Goal: Information Seeking & Learning: Understand process/instructions

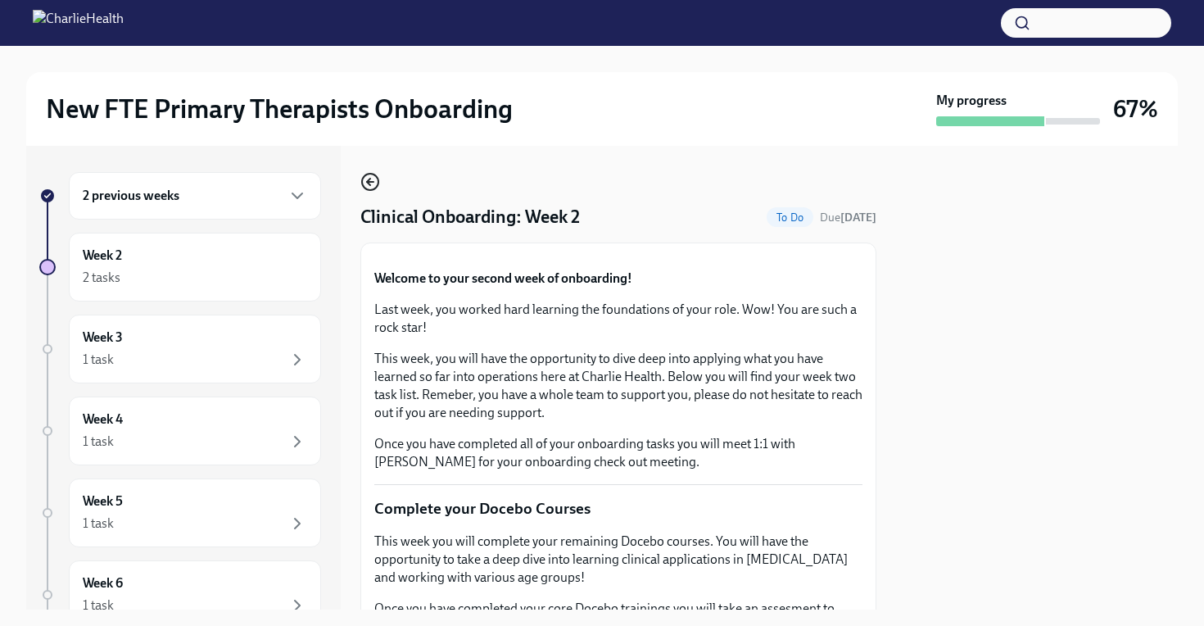
click at [365, 178] on icon "button" at bounding box center [370, 182] width 20 height 20
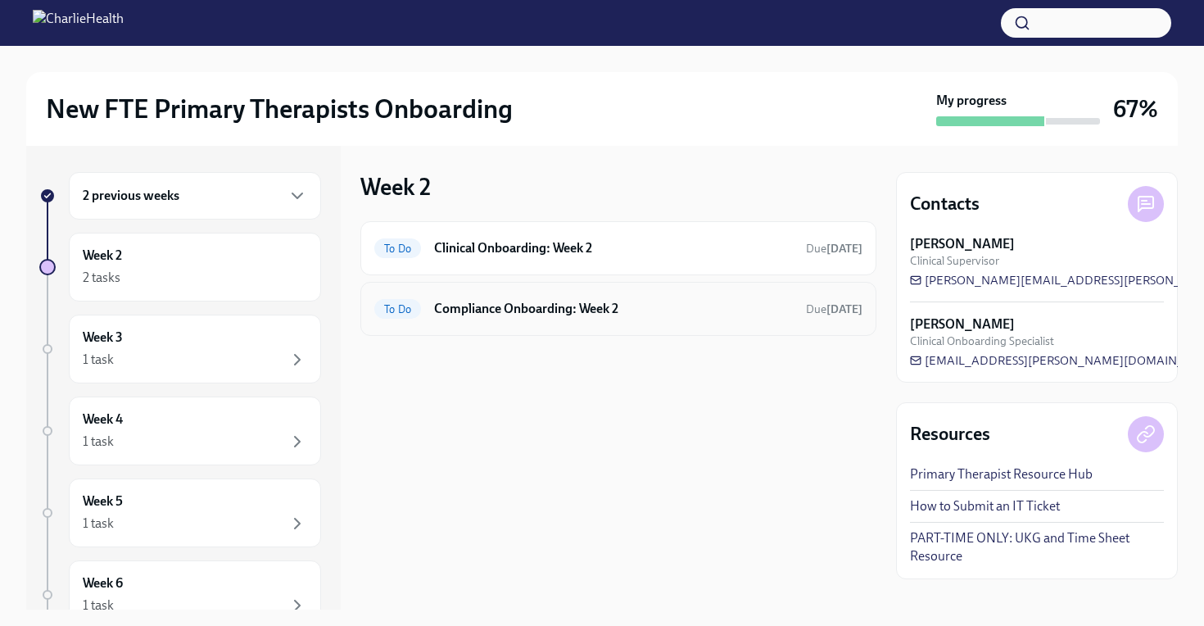
click at [569, 314] on h6 "Compliance Onboarding: Week 2" at bounding box center [613, 309] width 359 height 18
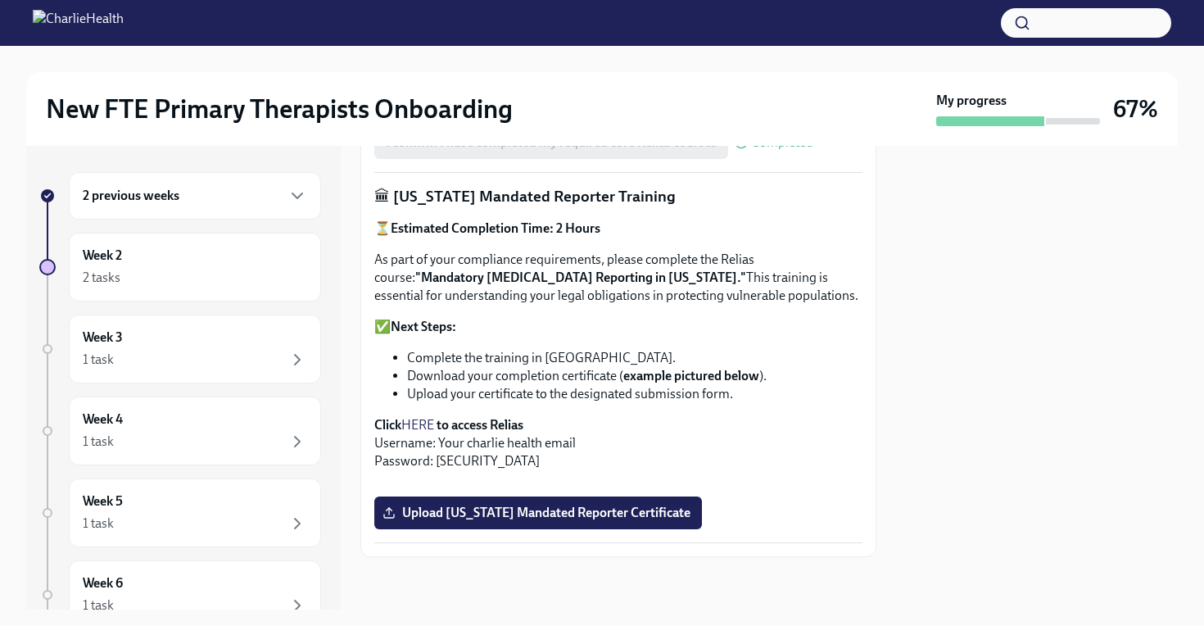
scroll to position [983, 0]
click at [580, 483] on button "Zoom image" at bounding box center [618, 483] width 488 height 0
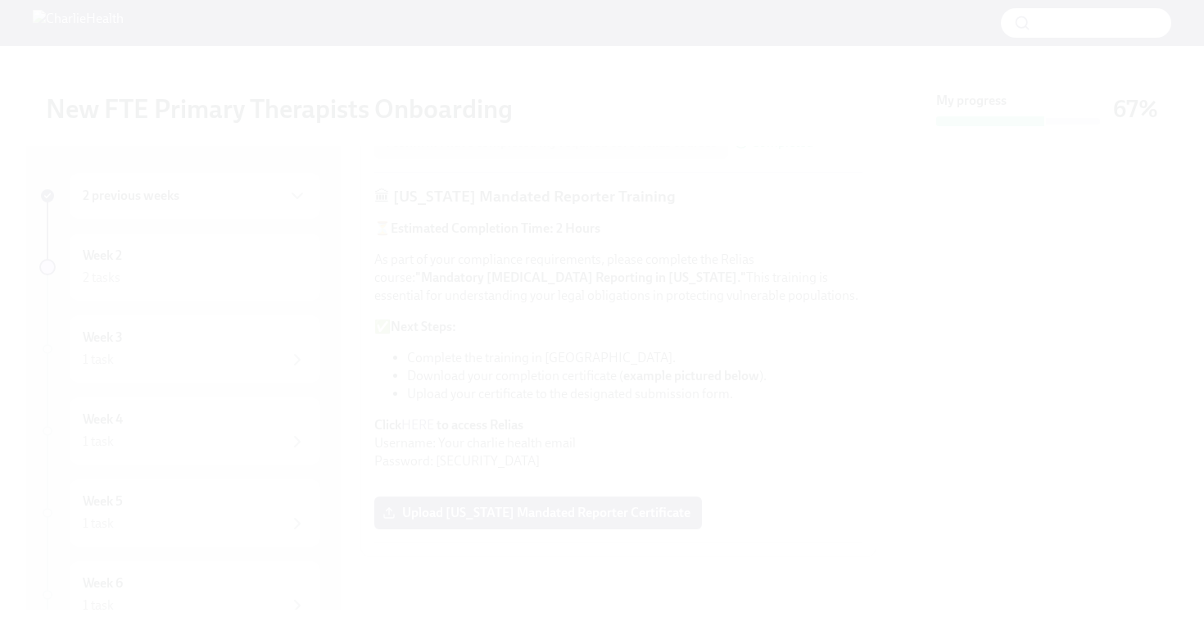
click at [1058, 313] on button "Unzoom image" at bounding box center [602, 313] width 1204 height 626
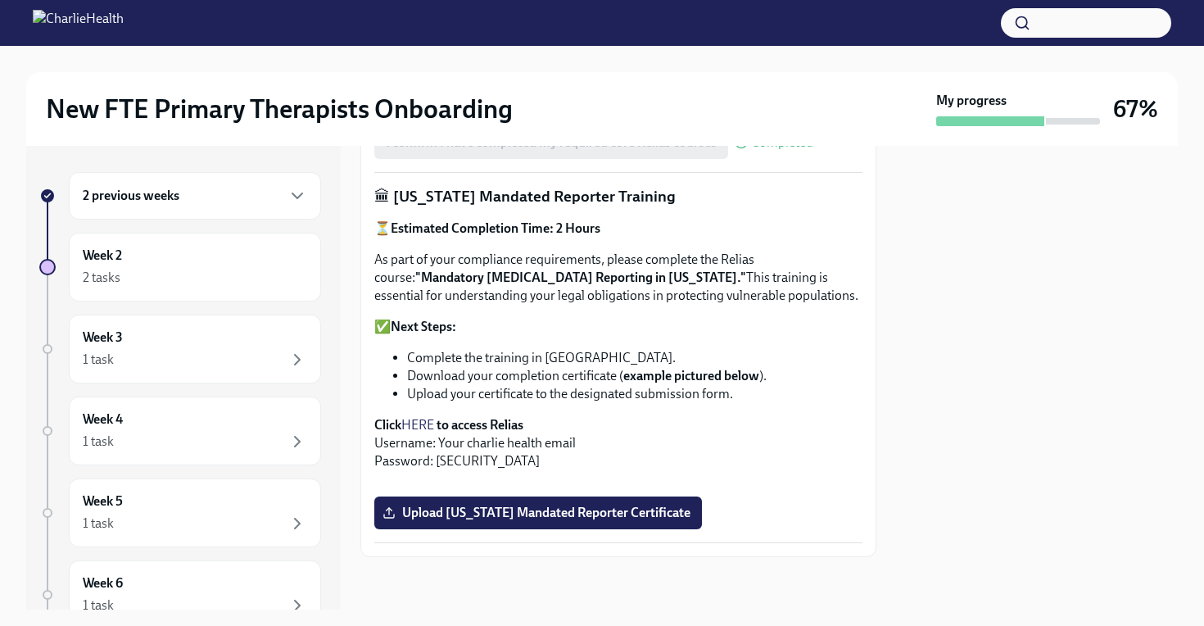
scroll to position [931, 0]
drag, startPoint x: 449, startPoint y: 356, endPoint x: 423, endPoint y: 356, distance: 26.2
click at [446, 417] on strong "to access Relias" at bounding box center [480, 425] width 87 height 16
click at [424, 417] on link "HERE" at bounding box center [417, 425] width 33 height 16
click at [415, 270] on strong ""Mandatory [MEDICAL_DATA] Reporting in [US_STATE]."" at bounding box center [580, 278] width 331 height 16
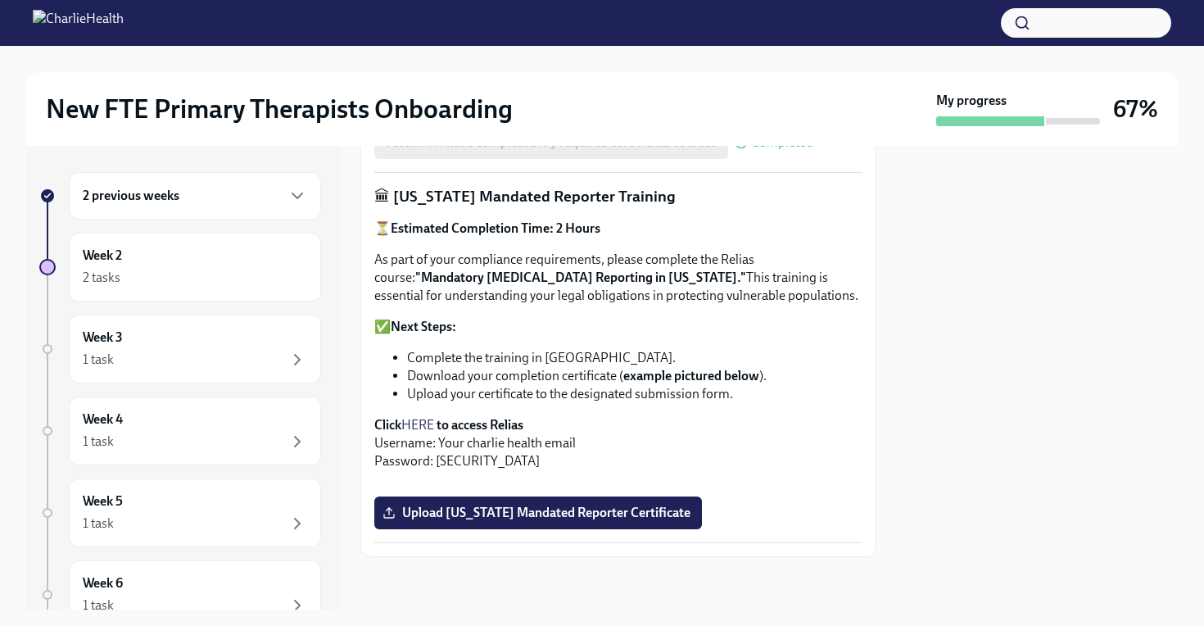
scroll to position [936, 0]
drag, startPoint x: 388, startPoint y: 207, endPoint x: 667, endPoint y: 205, distance: 278.6
click at [667, 270] on strong ""Mandatory [MEDICAL_DATA] Reporting in [US_STATE]."" at bounding box center [580, 278] width 331 height 16
copy strong "Mandatory [MEDICAL_DATA] Reporting in [US_STATE]"
